Goal: Information Seeking & Learning: Learn about a topic

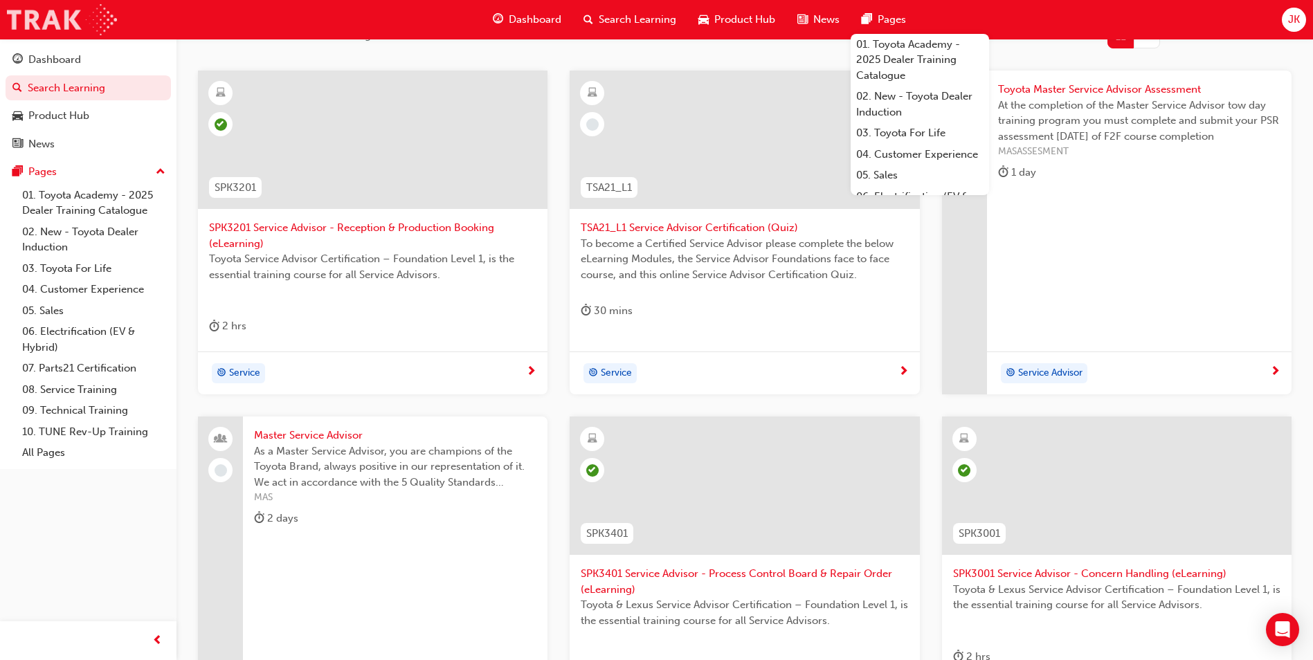
drag, startPoint x: 0, startPoint y: 0, endPoint x: 81, endPoint y: 17, distance: 82.6
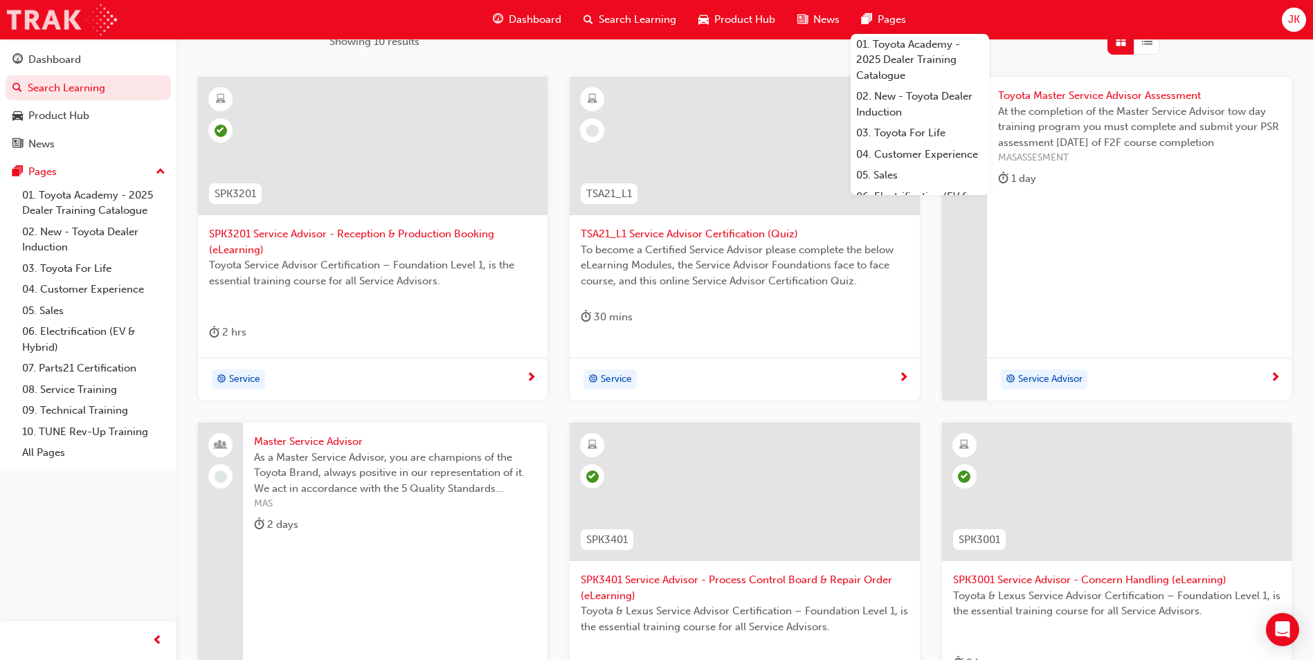
click at [70, 18] on img at bounding box center [62, 19] width 110 height 31
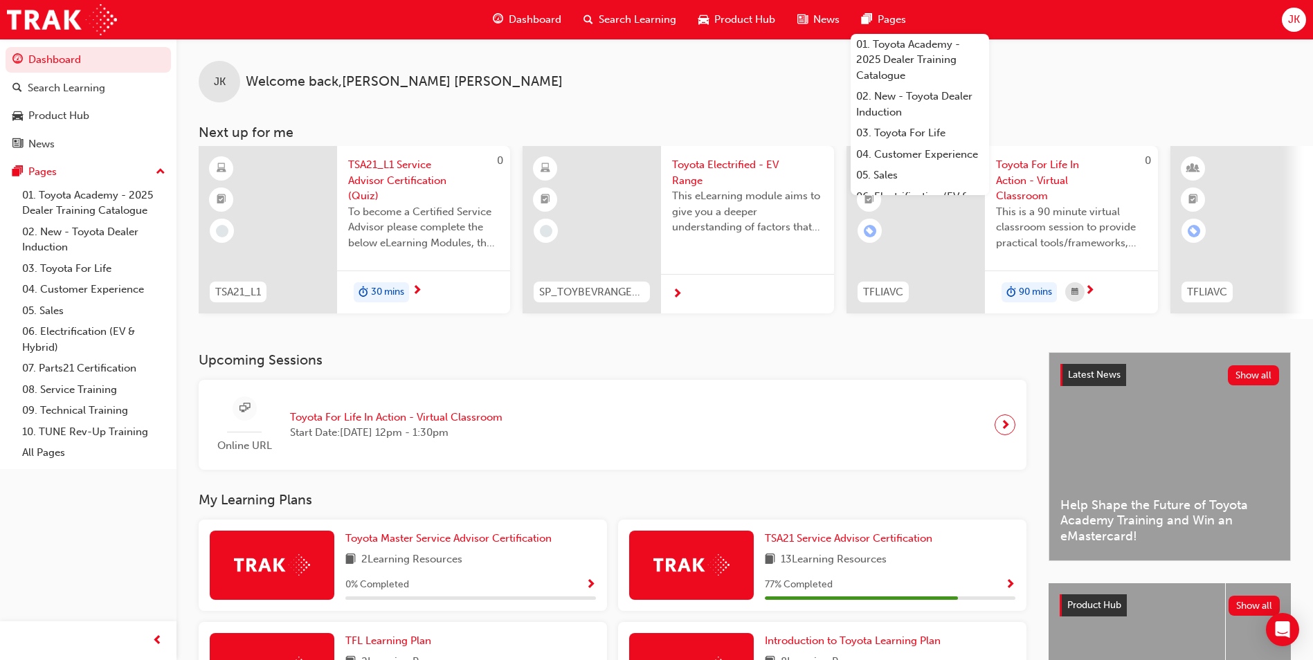
click at [421, 293] on span "next-icon" at bounding box center [417, 291] width 10 height 12
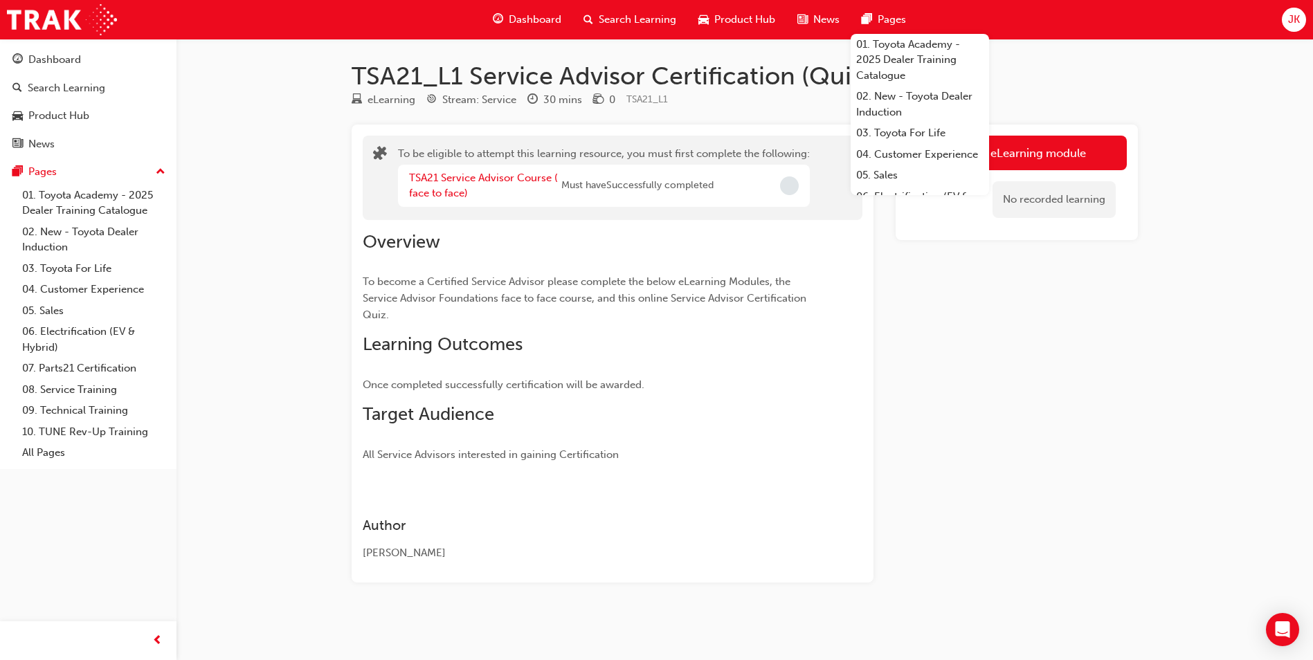
click at [776, 253] on div "Overview To become a Certified Service Advisor please complete the below eLearn…" at bounding box center [588, 347] width 450 height 233
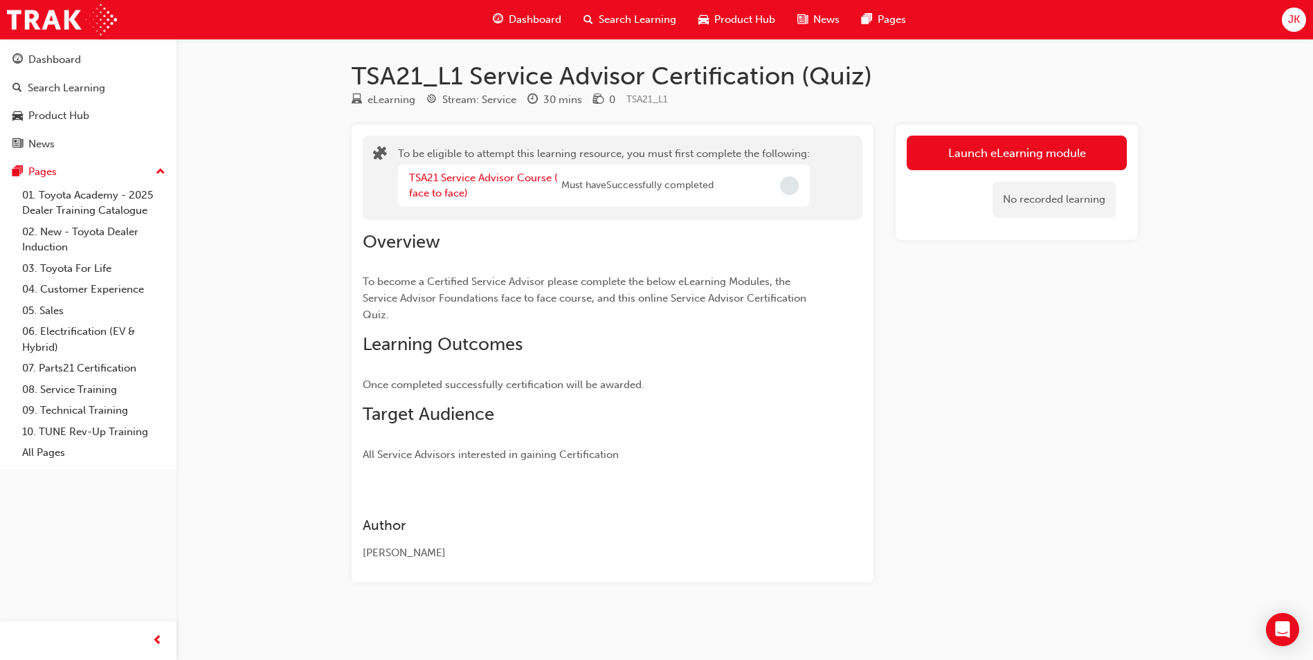
click at [1074, 59] on div "TSA21_L1 Service Advisor Certification (Quiz) eLearning Stream: Service 30 mins…" at bounding box center [744, 333] width 830 height 588
click at [987, 145] on button "Launch eLearning module" at bounding box center [1017, 153] width 220 height 35
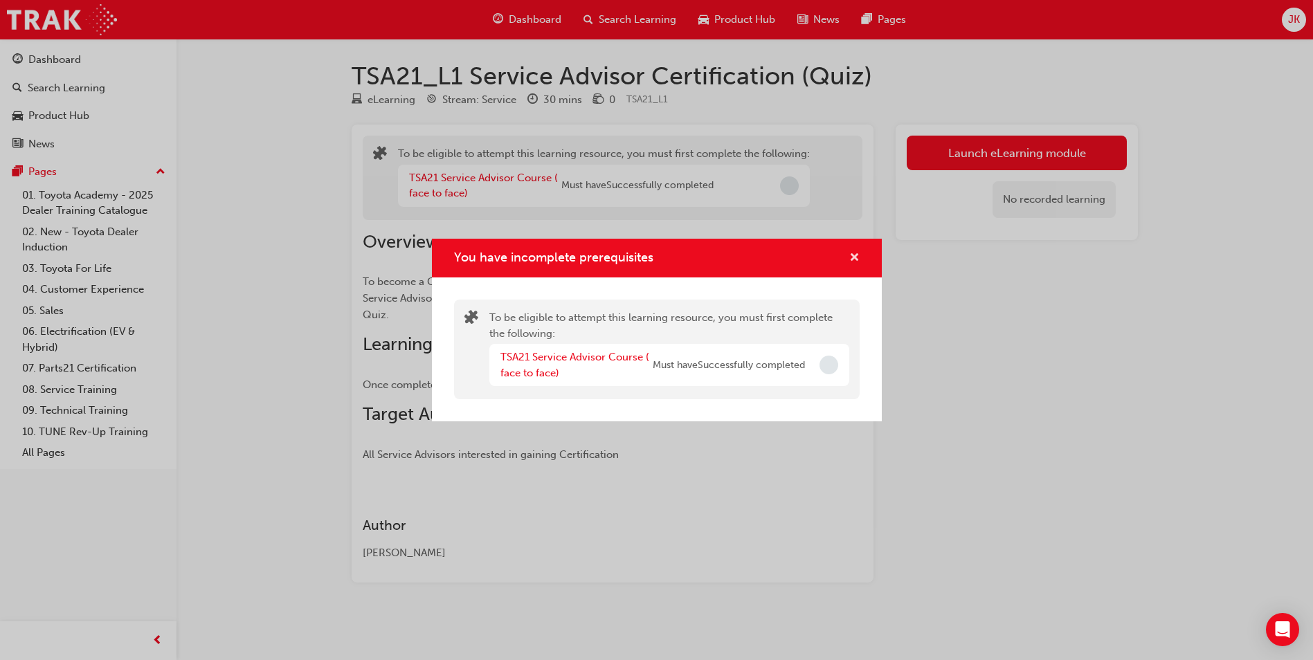
click at [851, 258] on span "cross-icon" at bounding box center [854, 259] width 10 height 12
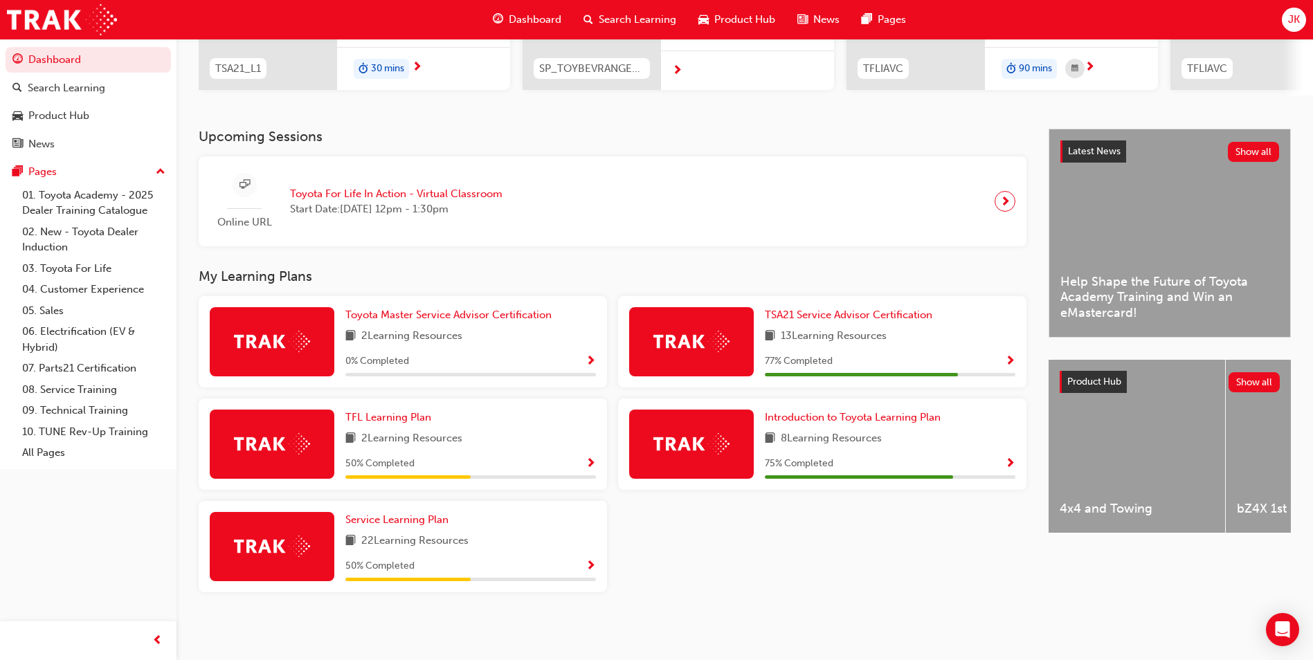
scroll to position [229, 0]
click at [393, 318] on span "Toyota Master Service Advisor Certification" at bounding box center [448, 315] width 206 height 12
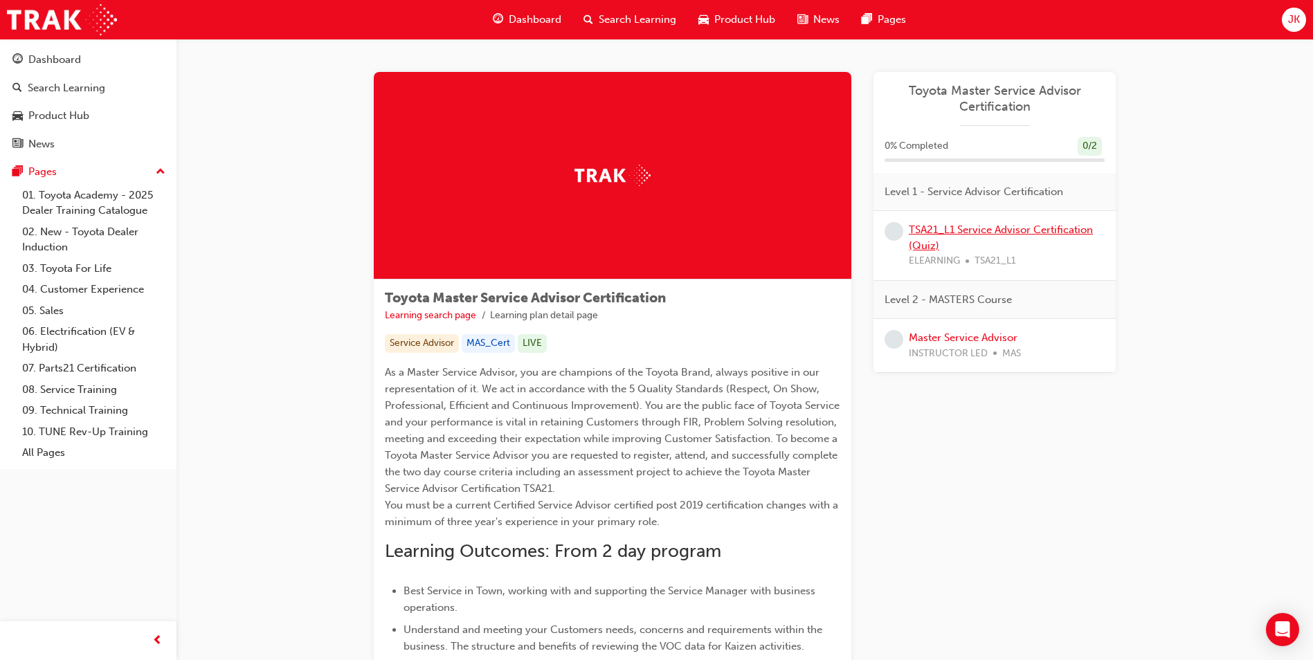
click at [985, 230] on link "TSA21_L1 Service Advisor Certification (Quiz)" at bounding box center [1001, 238] width 184 height 28
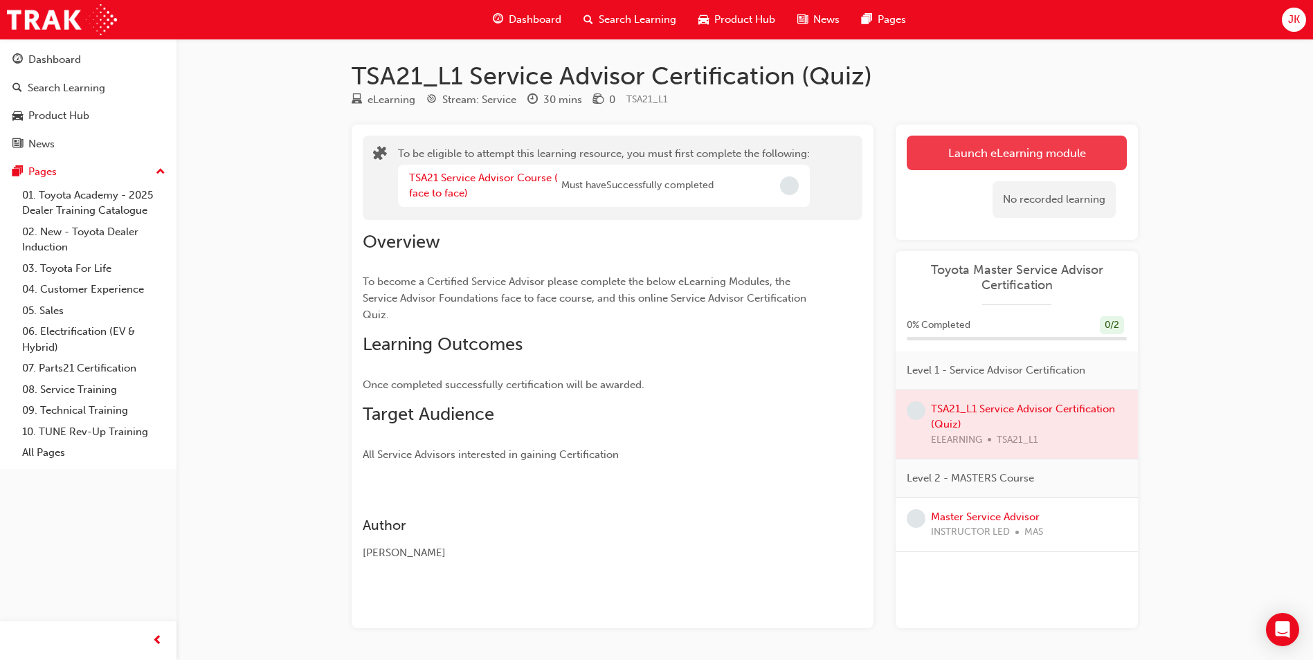
click at [987, 161] on button "Launch eLearning module" at bounding box center [1017, 153] width 220 height 35
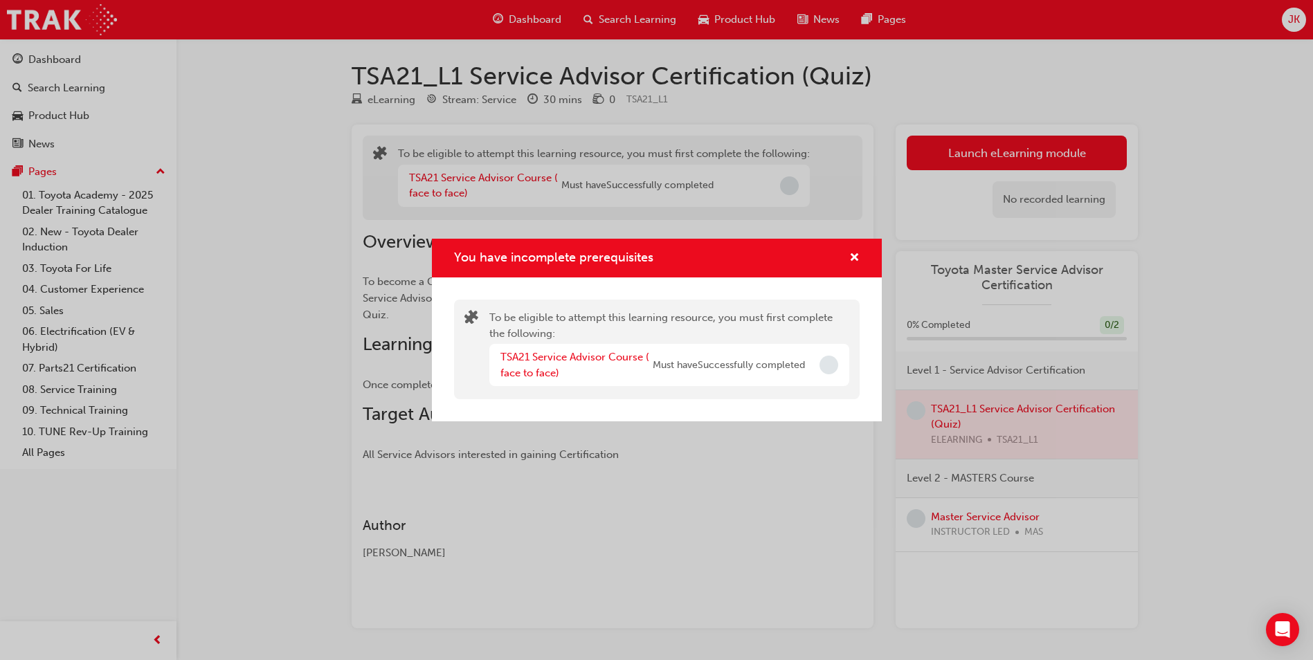
click at [860, 261] on div "You have incomplete prerequisites" at bounding box center [657, 258] width 450 height 39
click at [850, 255] on span "cross-icon" at bounding box center [854, 259] width 10 height 12
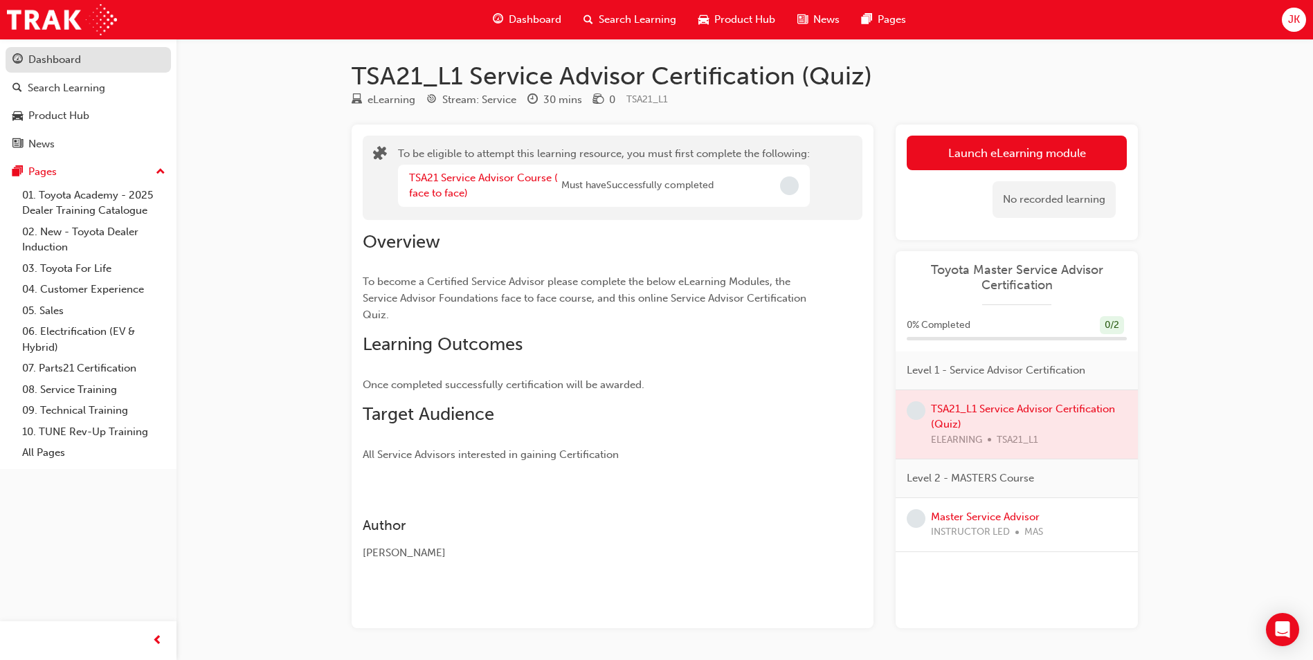
click at [69, 63] on div "Dashboard" at bounding box center [54, 60] width 53 height 16
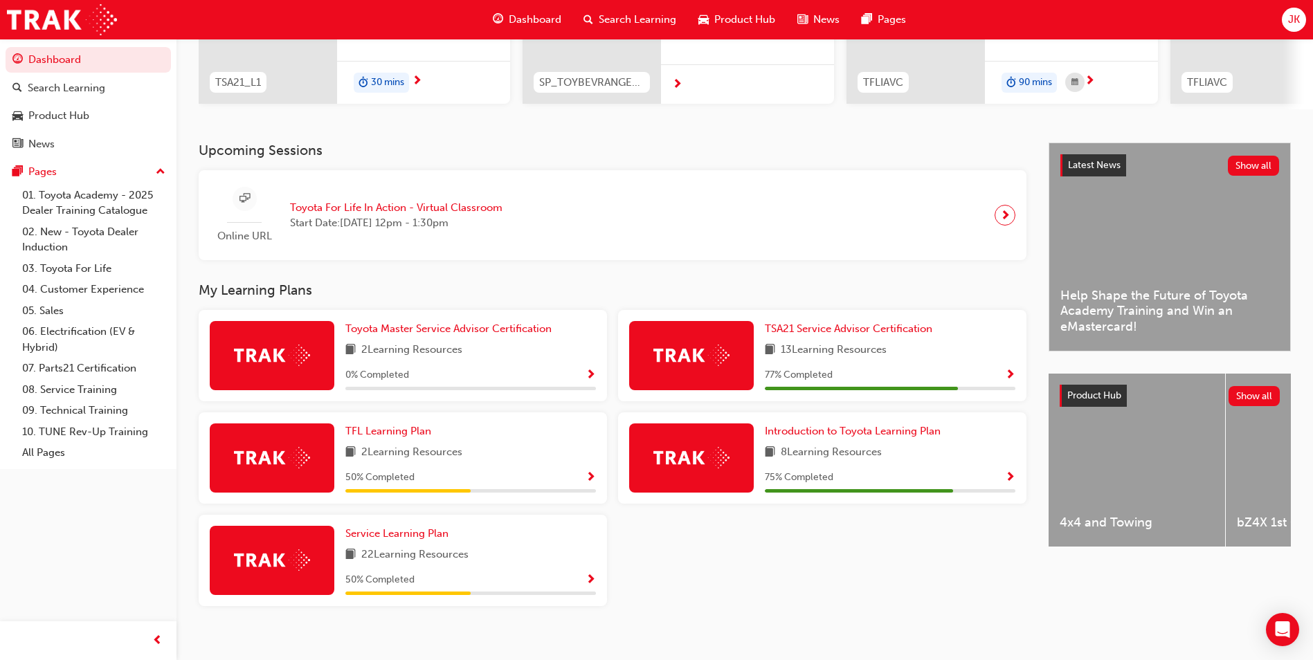
scroll to position [229, 0]
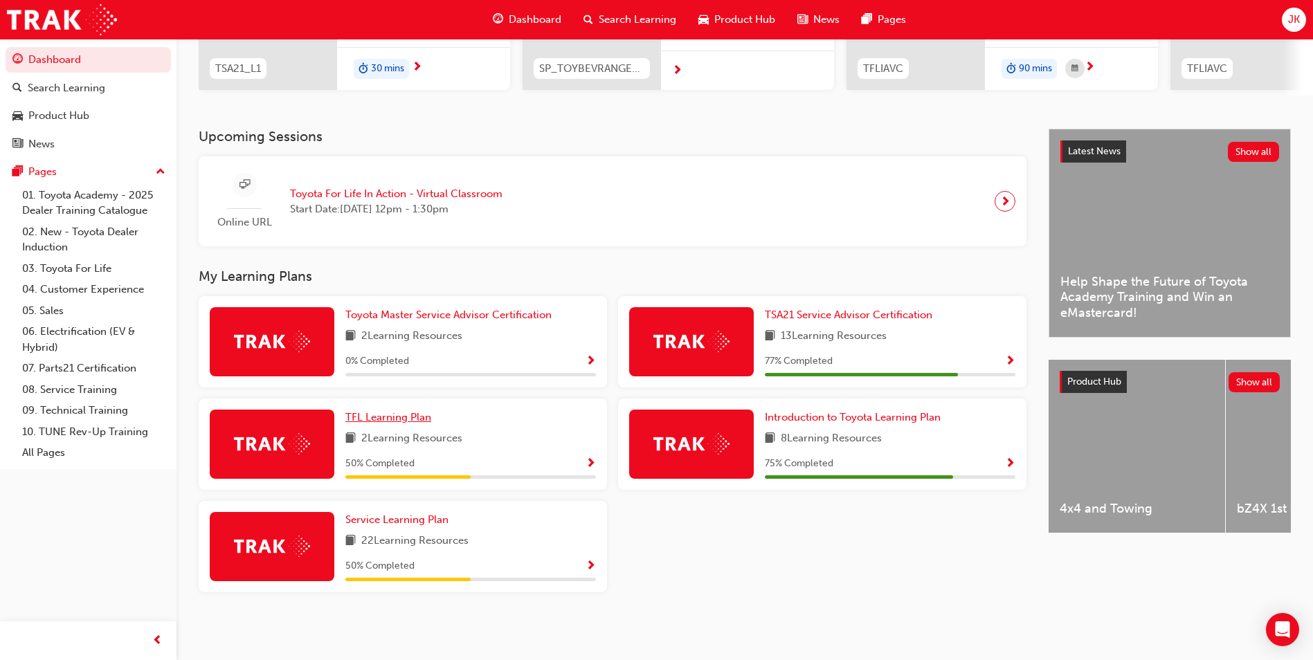
click at [380, 416] on span "TFL Learning Plan" at bounding box center [388, 417] width 86 height 12
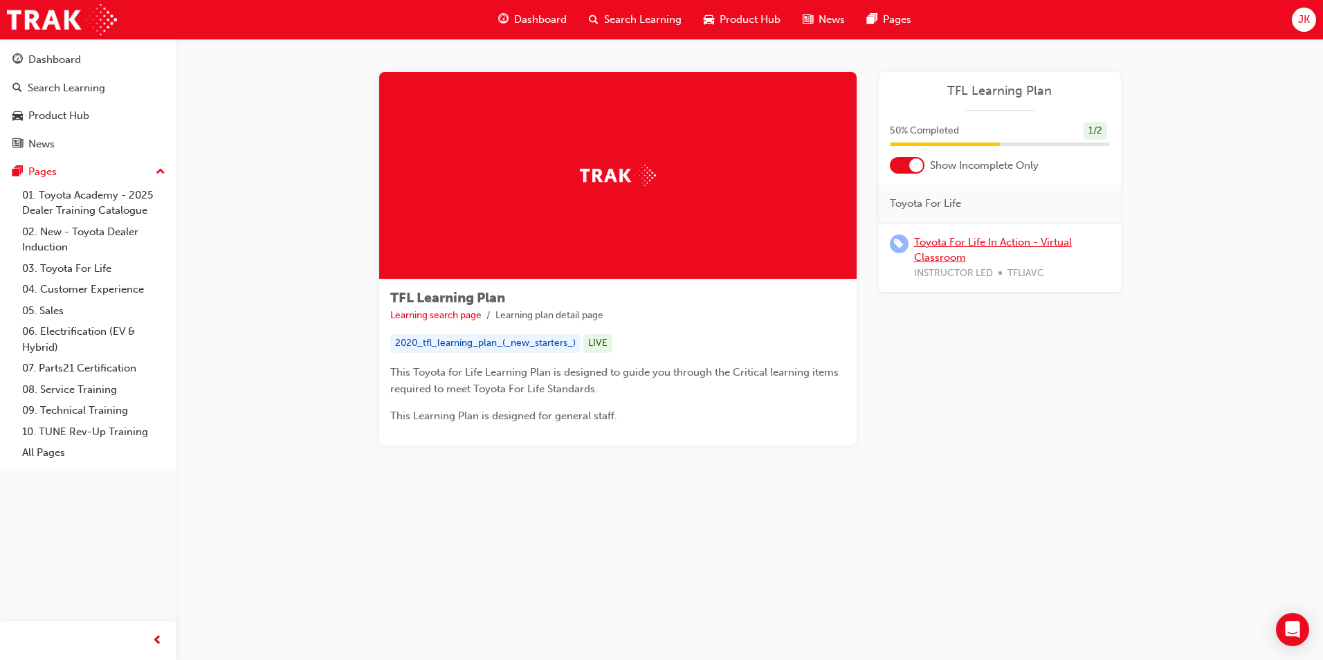
click at [948, 257] on link "Toyota For Life In Action - Virtual Classroom" at bounding box center [993, 250] width 158 height 28
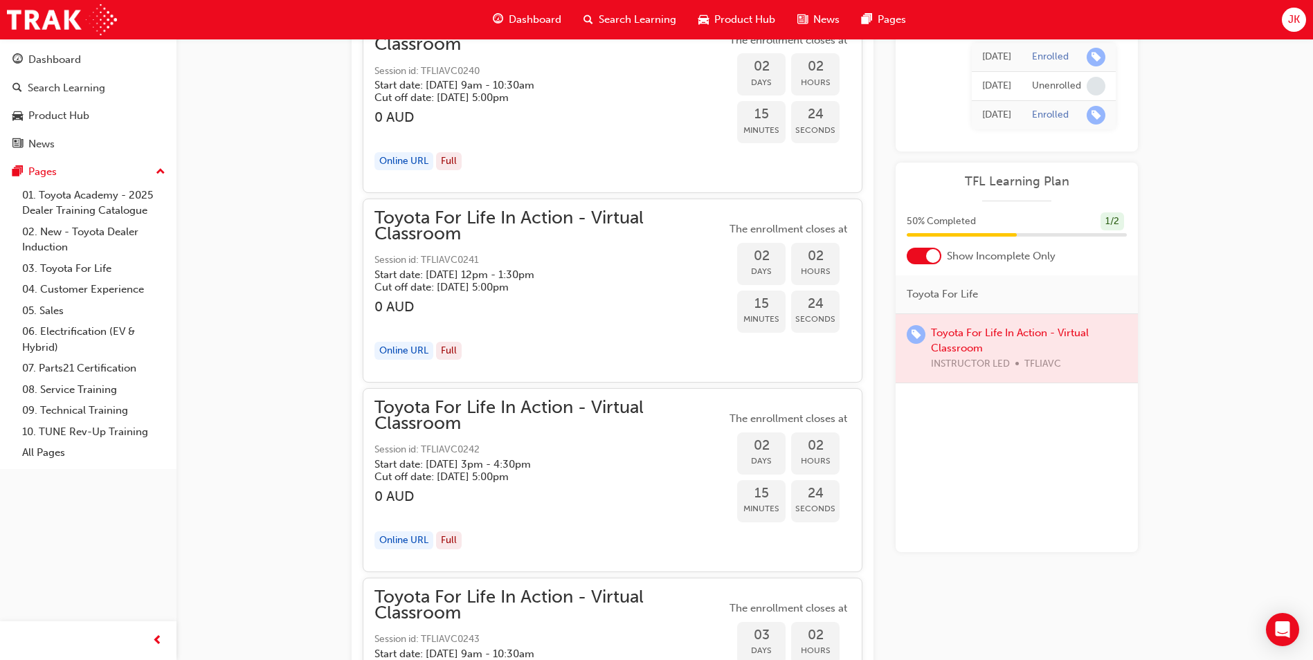
scroll to position [1101, 0]
